Goal: Task Accomplishment & Management: Use online tool/utility

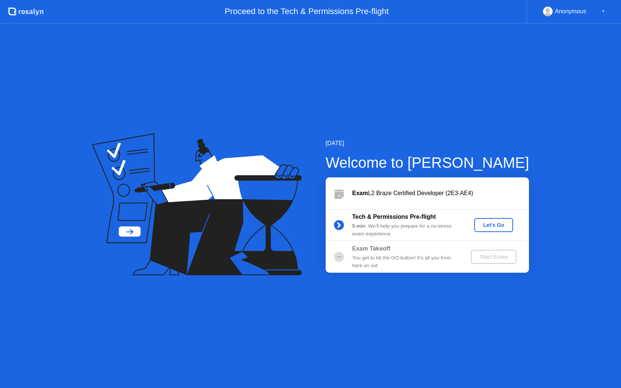
click at [502, 226] on div "Let's Go" at bounding box center [493, 225] width 33 height 6
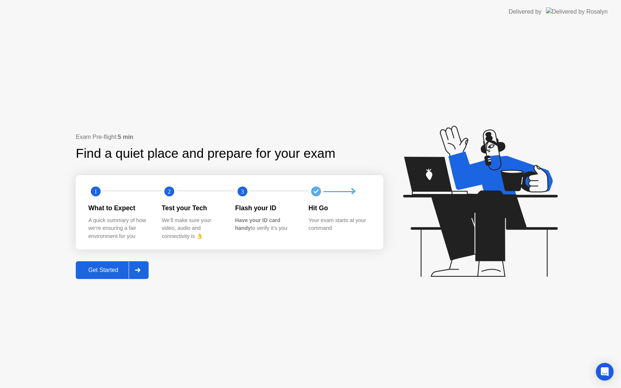
click at [98, 274] on div "Get Started" at bounding box center [103, 270] width 51 height 7
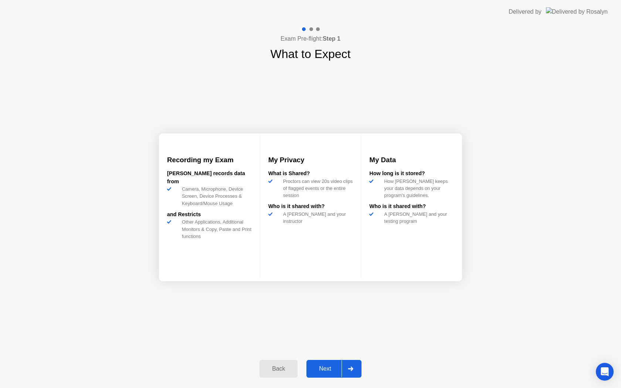
click at [327, 371] on div "Next" at bounding box center [325, 369] width 33 height 7
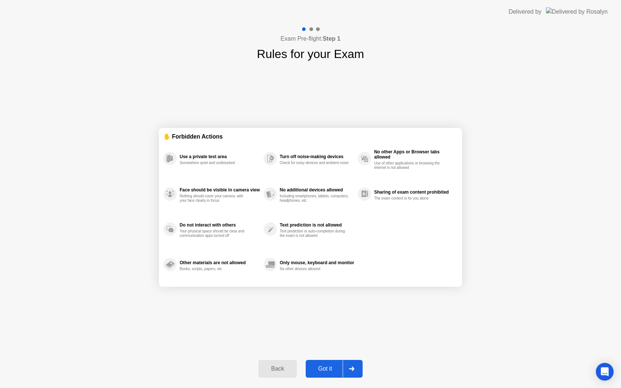
click at [327, 371] on div "Got it" at bounding box center [325, 369] width 35 height 7
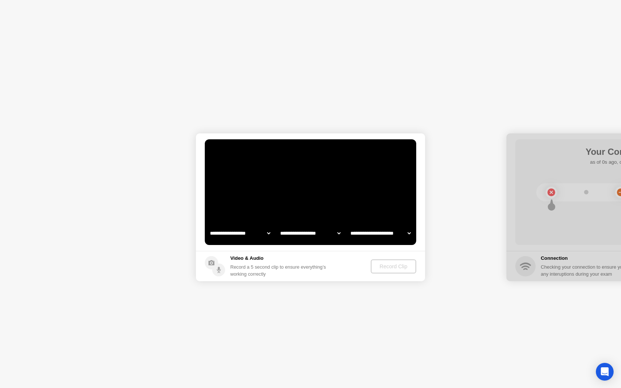
select select "**********"
select select "*******"
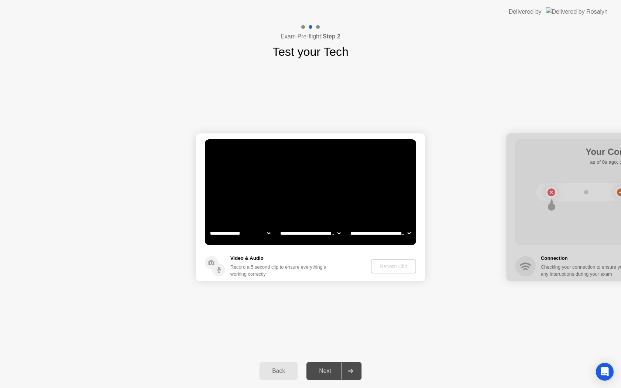
click at [269, 232] on select "**********" at bounding box center [240, 233] width 63 height 15
select select "**********"
click at [388, 270] on div "Record Clip" at bounding box center [394, 267] width 40 height 6
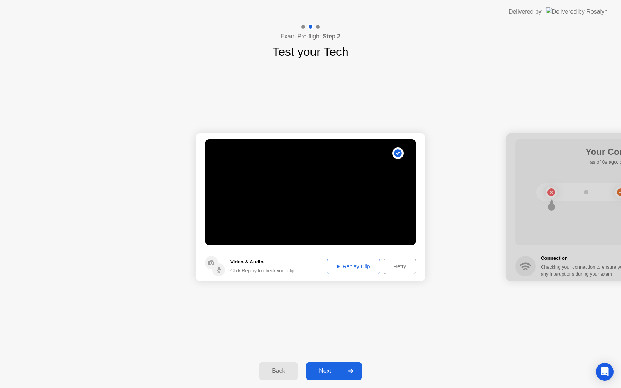
click at [326, 372] on div "Next" at bounding box center [325, 371] width 33 height 7
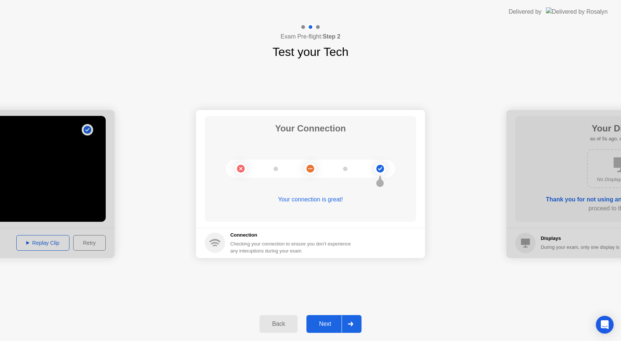
click at [336, 322] on div "Next" at bounding box center [325, 323] width 33 height 7
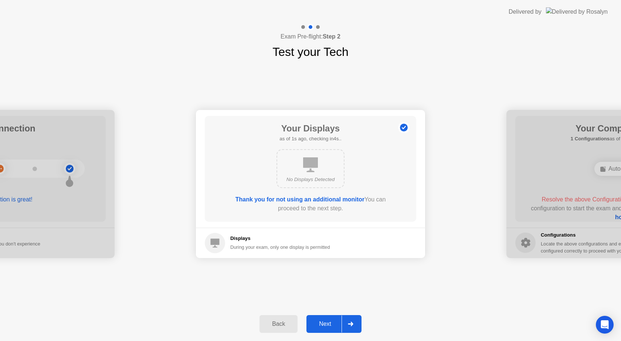
click at [328, 327] on div "Next" at bounding box center [325, 323] width 33 height 7
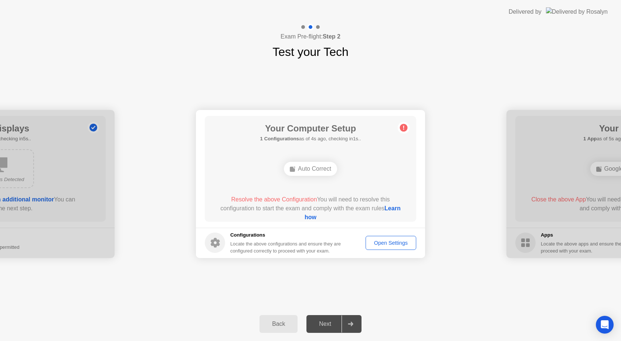
click at [395, 244] on div "Open Settings" at bounding box center [390, 243] width 45 height 6
click at [393, 246] on div "Open Settings" at bounding box center [390, 243] width 45 height 6
click at [262, 198] on span "Resolve the above Configuration" at bounding box center [274, 199] width 86 height 6
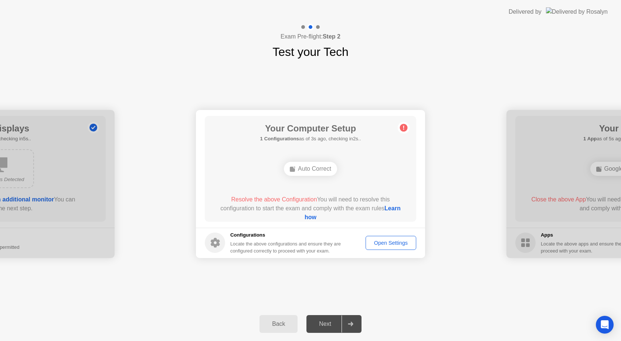
click at [305, 171] on div "Auto Correct" at bounding box center [310, 169] width 53 height 14
click at [321, 217] on link "Learn how" at bounding box center [353, 212] width 96 height 15
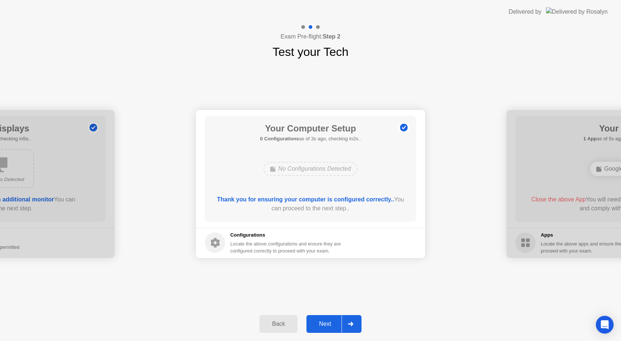
click at [322, 323] on div "Next" at bounding box center [325, 323] width 33 height 7
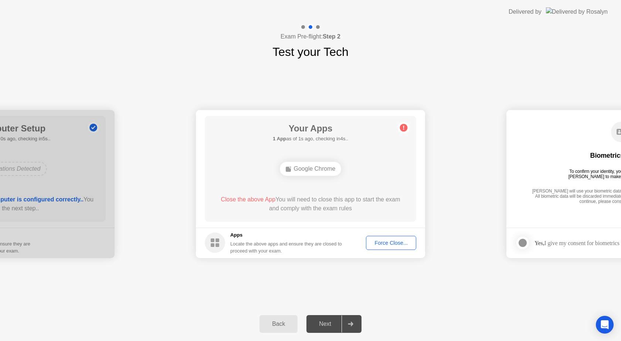
click at [457, 279] on div "**********" at bounding box center [310, 184] width 621 height 246
click at [390, 241] on div "Force Close..." at bounding box center [391, 243] width 45 height 6
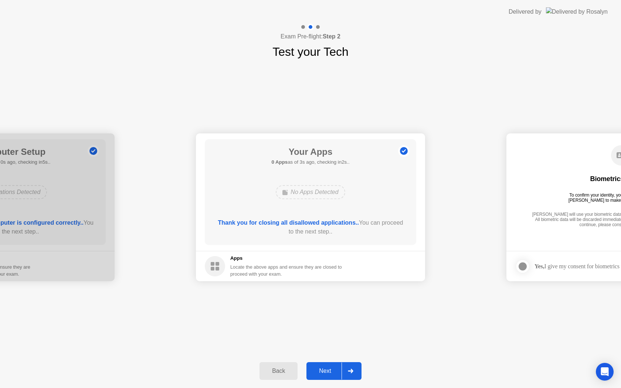
click at [325, 368] on div "Next" at bounding box center [325, 371] width 33 height 7
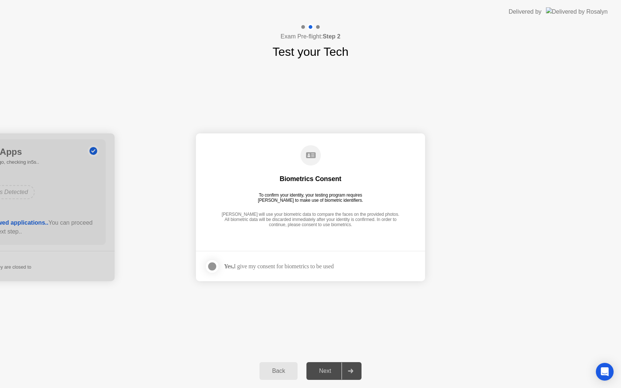
click at [215, 267] on div at bounding box center [212, 266] width 9 height 9
click at [339, 373] on div "Next" at bounding box center [325, 371] width 33 height 7
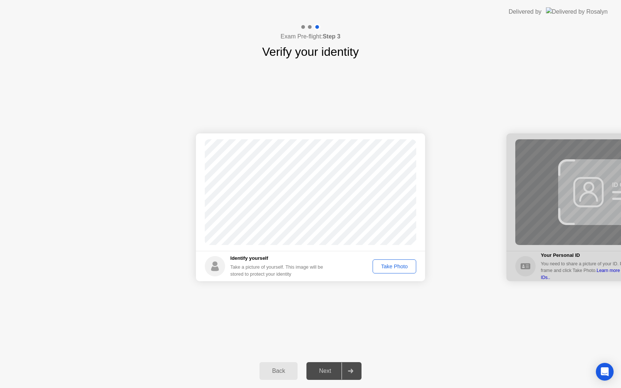
click at [396, 268] on div "Take Photo" at bounding box center [394, 267] width 38 height 6
click at [329, 371] on div "Next" at bounding box center [325, 371] width 33 height 7
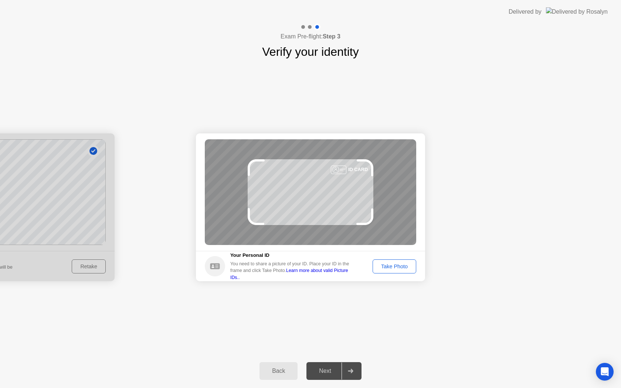
click at [398, 268] on div "Take Photo" at bounding box center [394, 267] width 38 height 6
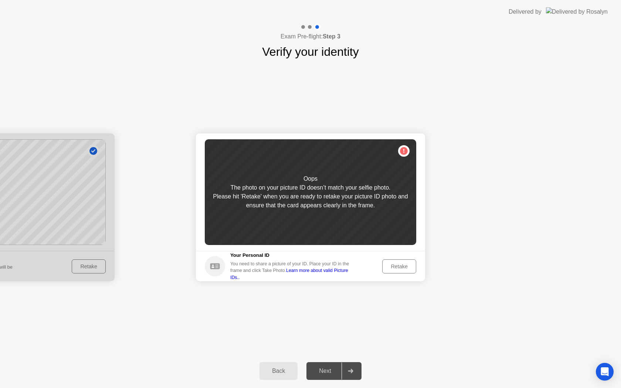
click at [402, 270] on div "Retake" at bounding box center [399, 267] width 29 height 6
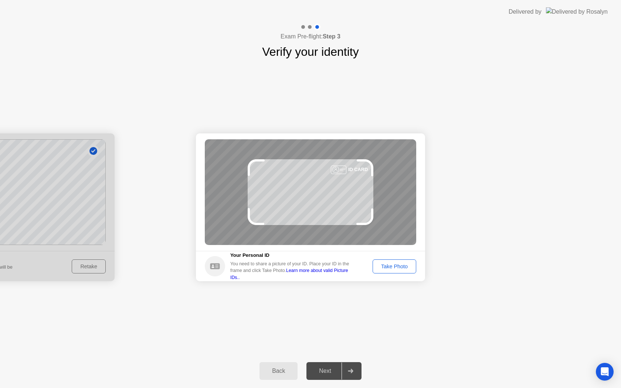
click at [401, 268] on div "Take Photo" at bounding box center [394, 267] width 38 height 6
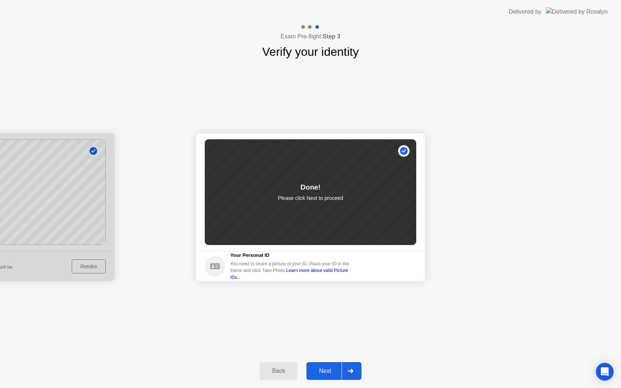
click at [323, 370] on div "Next" at bounding box center [325, 371] width 33 height 7
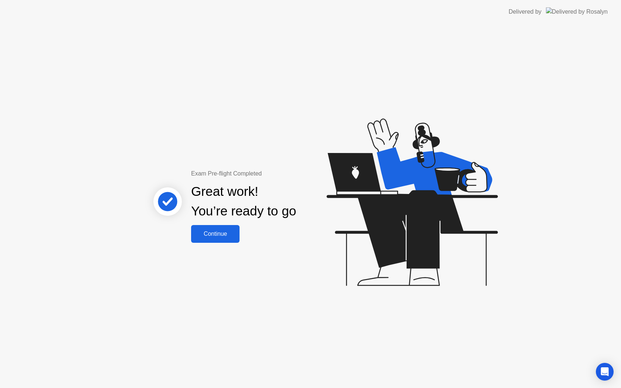
click at [221, 232] on div "Continue" at bounding box center [215, 234] width 44 height 7
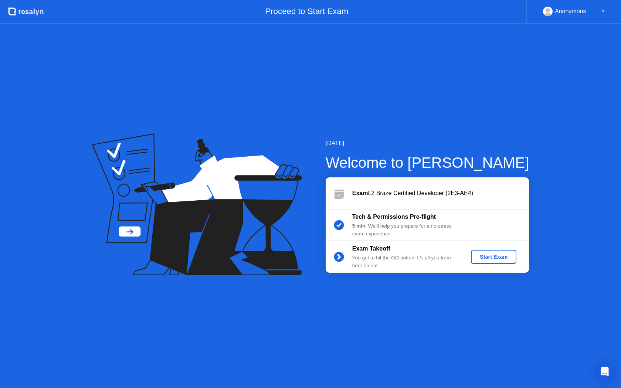
click at [495, 258] on div "Start Exam" at bounding box center [494, 257] width 40 height 6
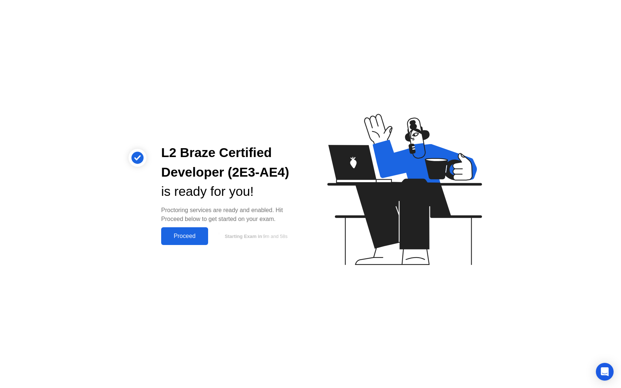
click at [182, 240] on div "Proceed" at bounding box center [184, 236] width 43 height 7
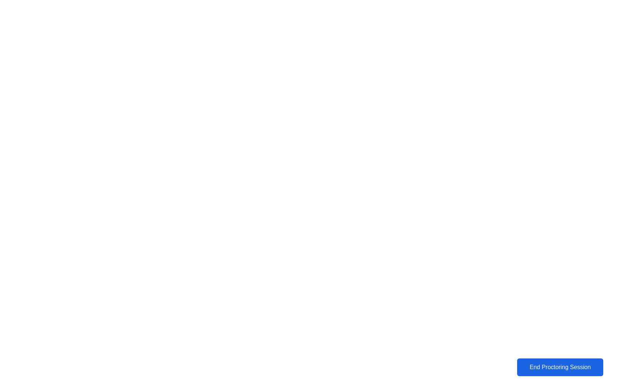
click at [536, 371] on div "End Proctoring Session" at bounding box center [560, 367] width 85 height 7
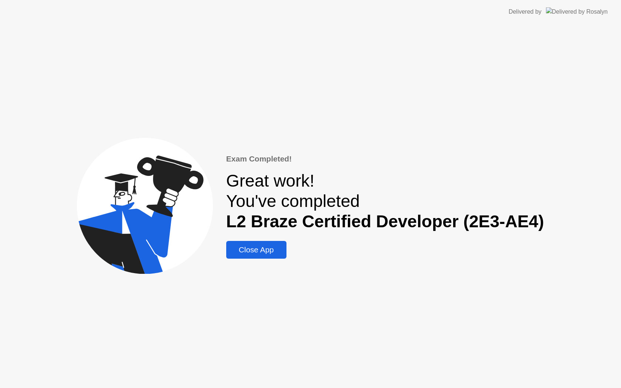
click at [270, 254] on div "Close App" at bounding box center [257, 250] width 56 height 9
